Goal: Task Accomplishment & Management: Complete application form

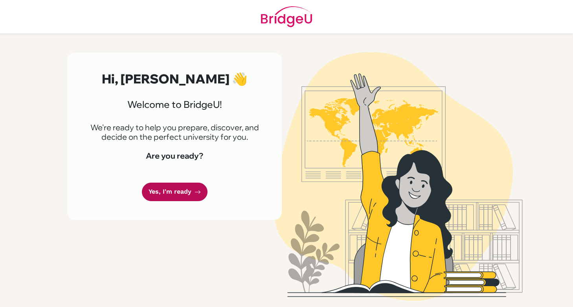
click at [175, 189] on link "Yes, I'm ready" at bounding box center [175, 191] width 66 height 18
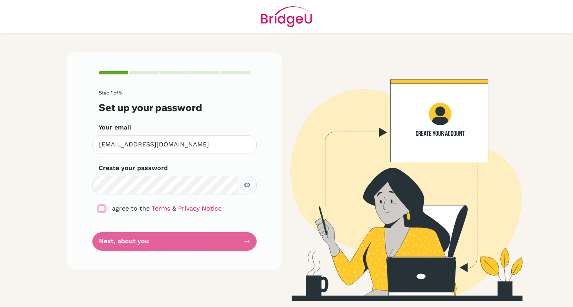
click at [103, 207] on input "checkbox" at bounding box center [102, 208] width 6 height 6
checkbox input "true"
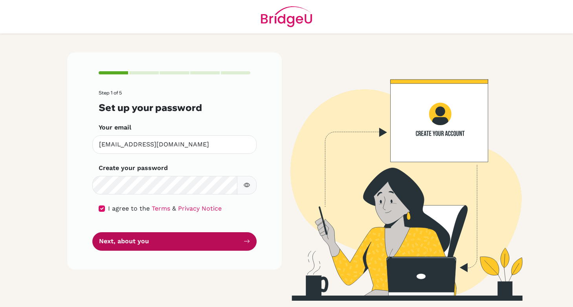
click at [138, 244] on button "Next, about you" at bounding box center [174, 241] width 164 height 18
